Goal: Navigation & Orientation: Find specific page/section

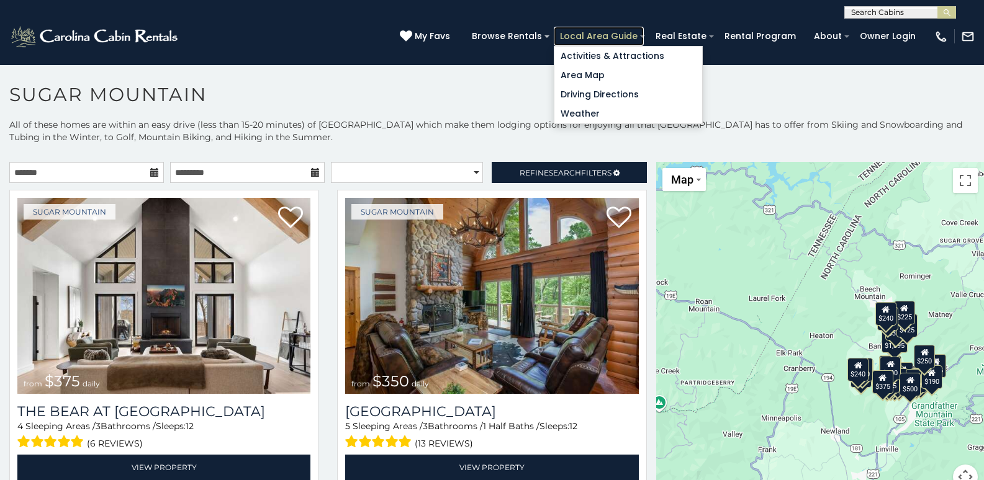
click at [636, 36] on link "Local Area Guide" at bounding box center [599, 36] width 90 height 19
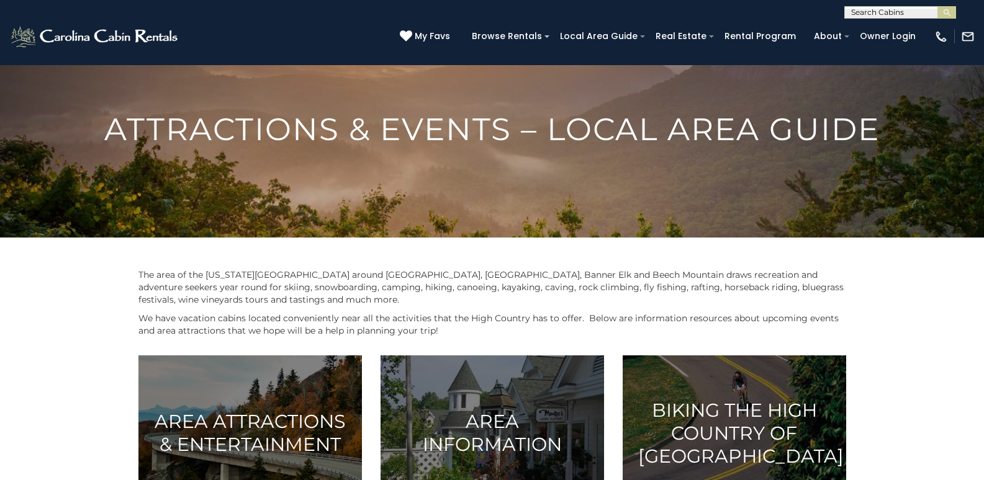
scroll to position [62, 0]
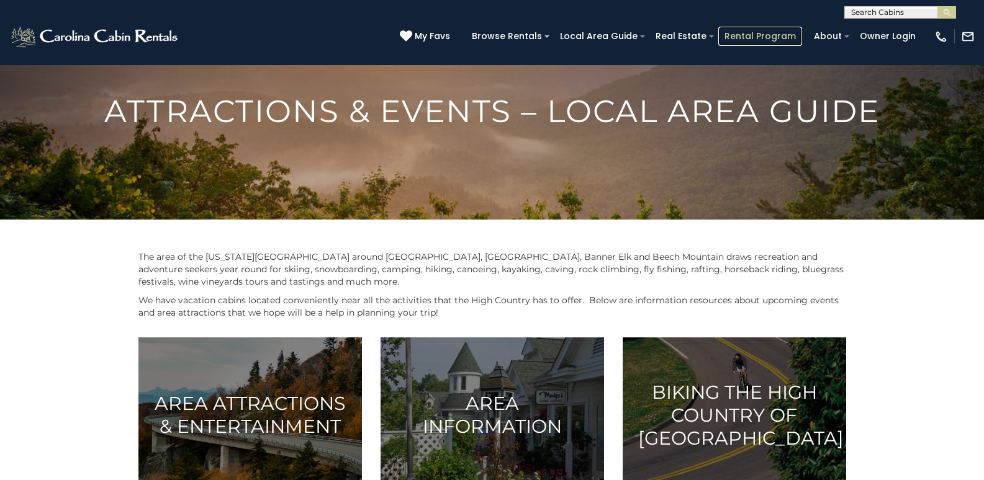
click at [775, 32] on link "Rental Program" at bounding box center [760, 36] width 84 height 19
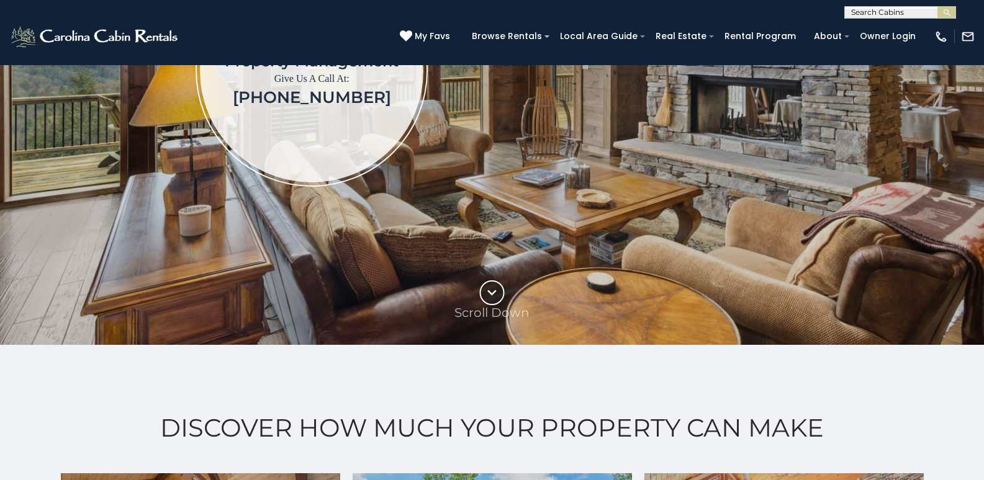
scroll to position [310, 0]
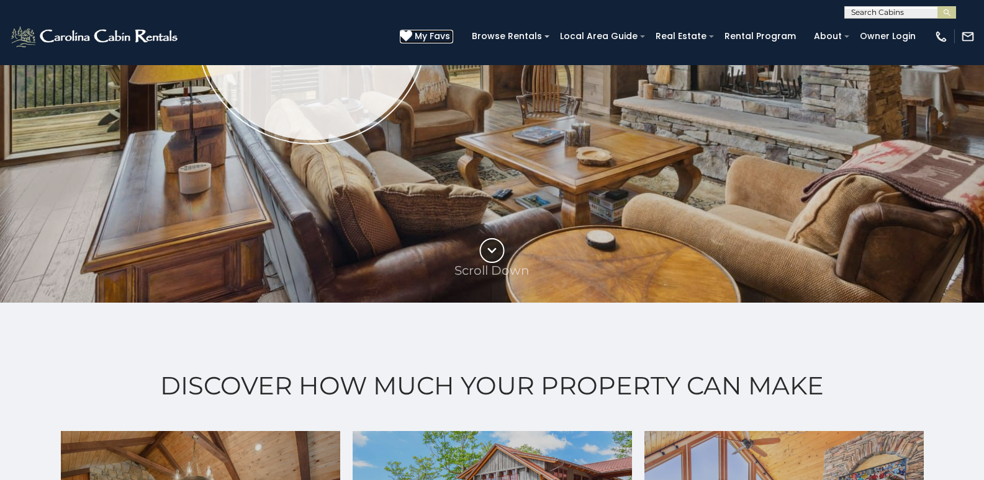
click at [412, 36] on icon at bounding box center [406, 36] width 12 height 12
